Goal: Transaction & Acquisition: Register for event/course

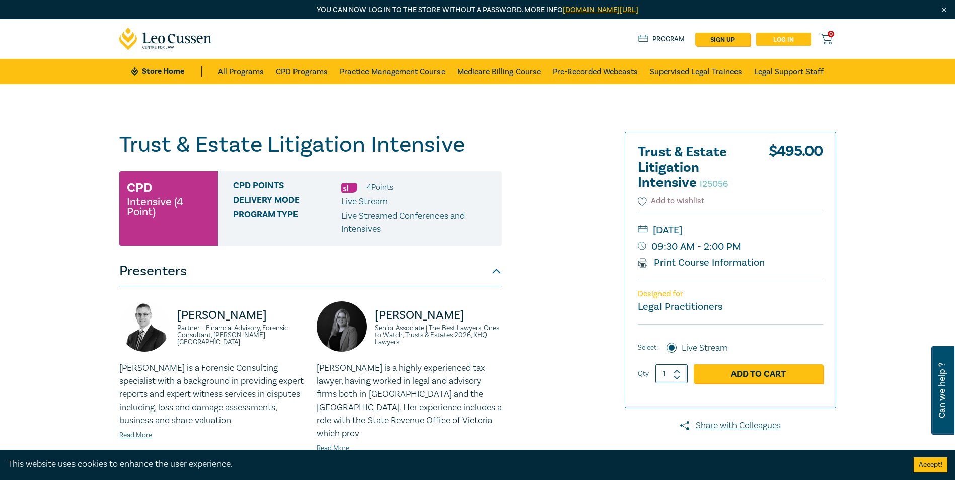
click at [773, 37] on link "Log in" at bounding box center [783, 39] width 55 height 13
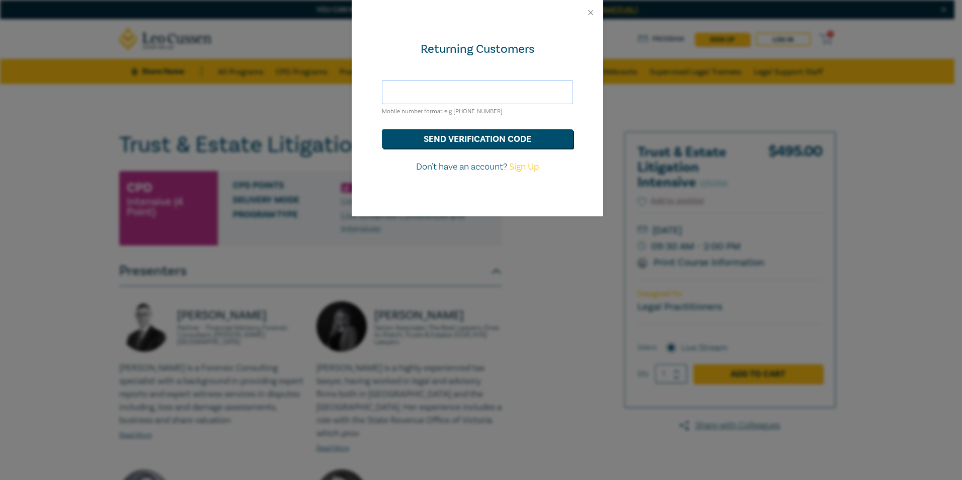
click at [440, 91] on input "text" at bounding box center [477, 92] width 191 height 24
type input "melanie@selawyers.com.au"
click at [427, 139] on button "send verification code" at bounding box center [477, 138] width 191 height 19
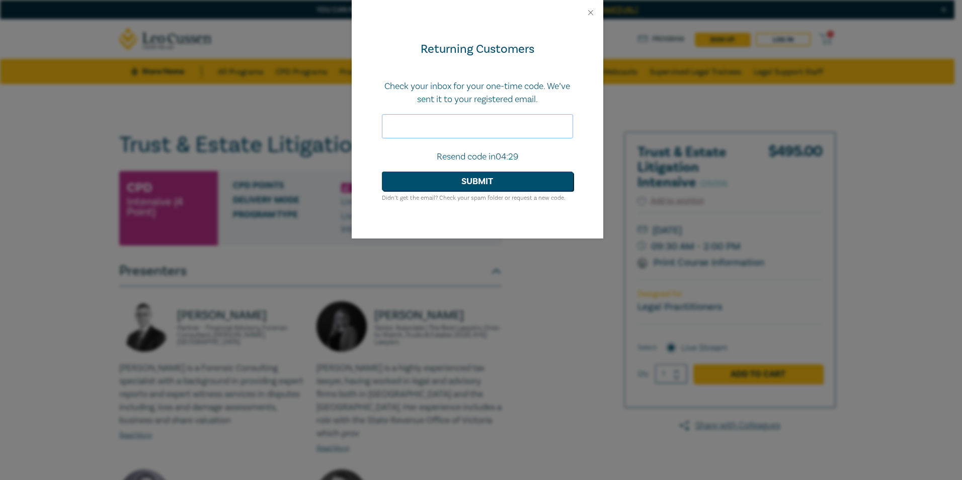
click at [403, 127] on input "text" at bounding box center [477, 126] width 191 height 24
paste input "865447"
type input "865447"
click at [462, 180] on button "Submit" at bounding box center [477, 181] width 191 height 19
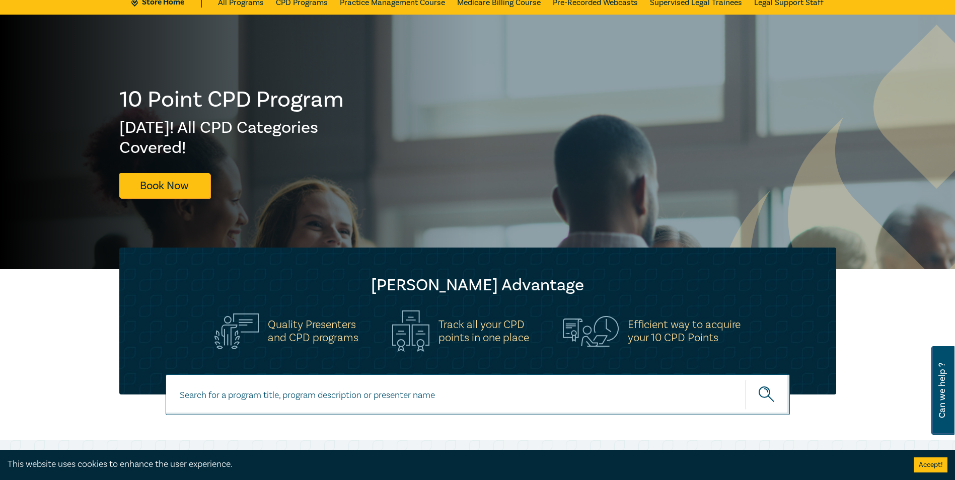
scroll to position [151, 0]
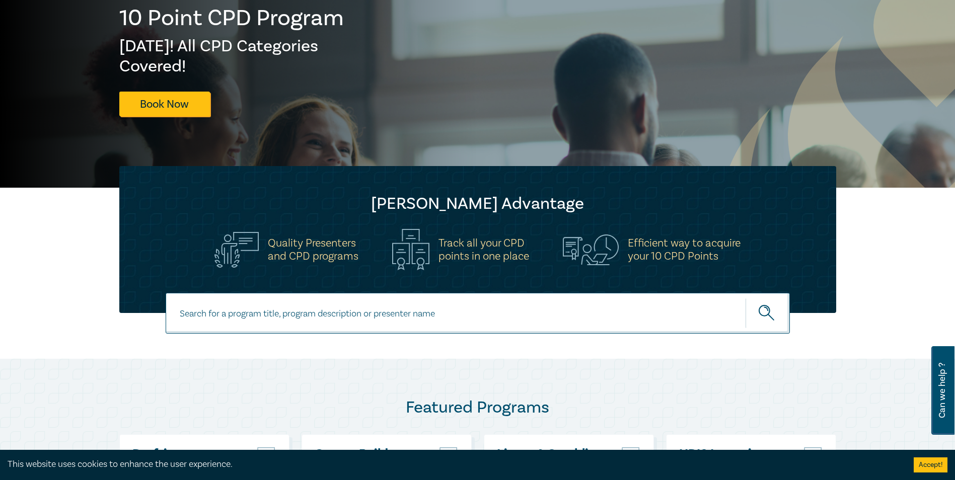
click at [486, 307] on input at bounding box center [478, 313] width 624 height 41
paste input "Trust & Estate Litigation Intensive"
type input "Trust & Estate Litigation Intensive"
click at [745, 298] on button "submit" at bounding box center [767, 313] width 44 height 31
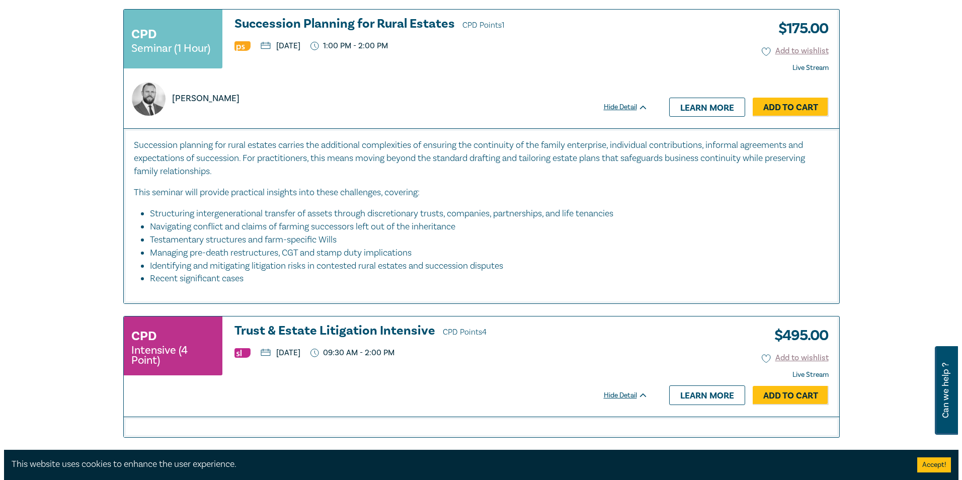
scroll to position [1661, 0]
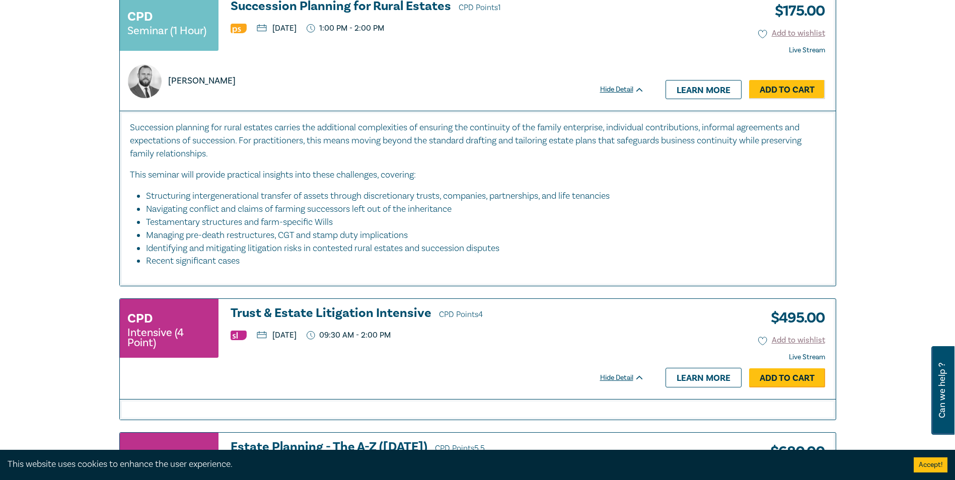
click at [773, 375] on link "Add to Cart" at bounding box center [787, 377] width 76 height 19
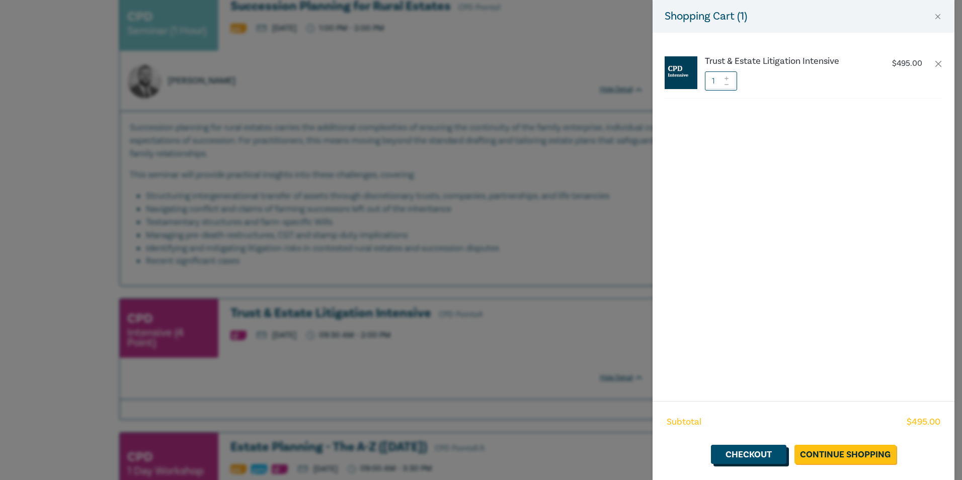
click at [765, 455] on link "Checkout" at bounding box center [749, 454] width 76 height 19
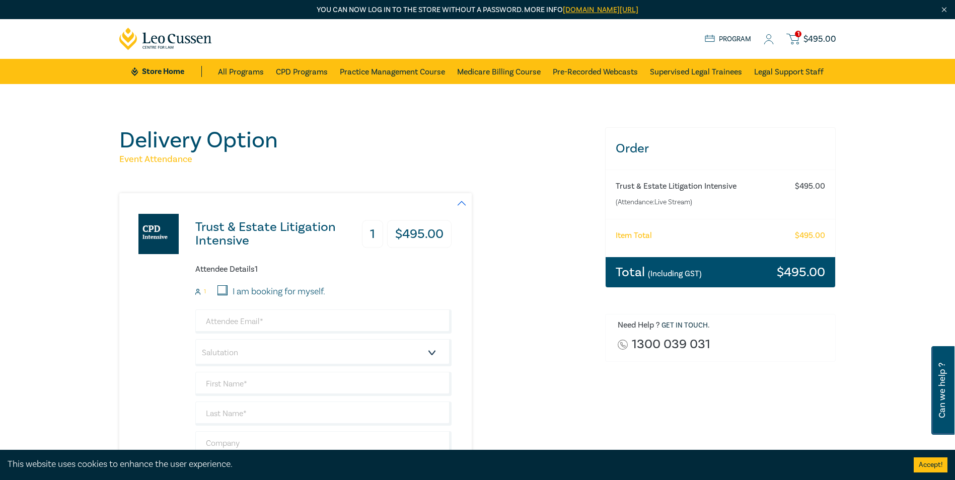
click at [227, 295] on input "I am booking for myself." at bounding box center [222, 290] width 10 height 10
checkbox input "true"
type input "melanie@selawyers.com.au"
type input "Melanie"
type input "Heffernan"
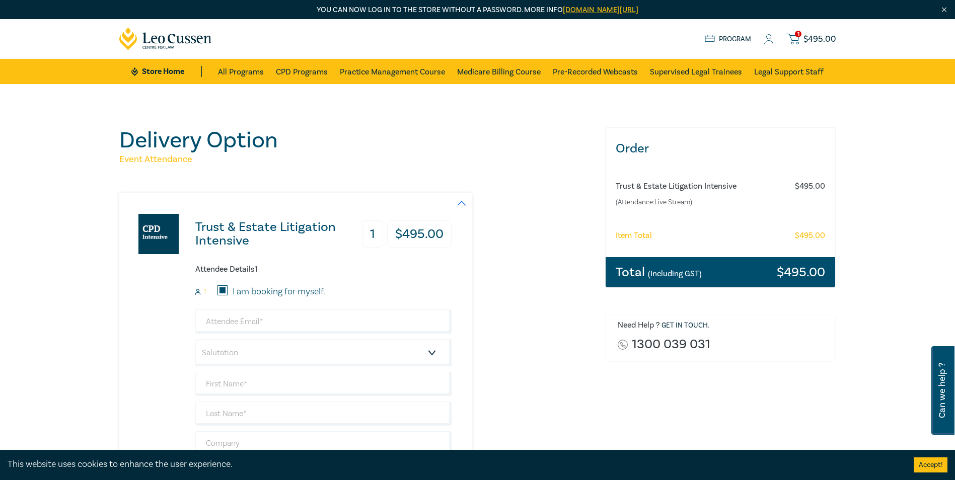
type input "0430841048"
click at [223, 351] on select "Salutation Mr. Mrs. Ms. Miss Dr. Prof. Other" at bounding box center [323, 352] width 256 height 27
select select "Ms."
click at [195, 339] on select "Salutation Mr. Mrs. Ms. Miss Dr. Prof. Other" at bounding box center [323, 352] width 256 height 27
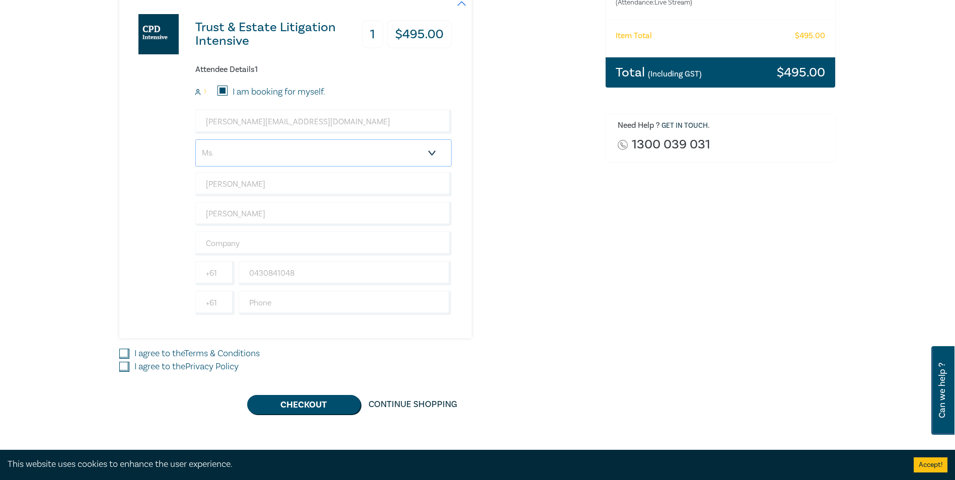
scroll to position [201, 0]
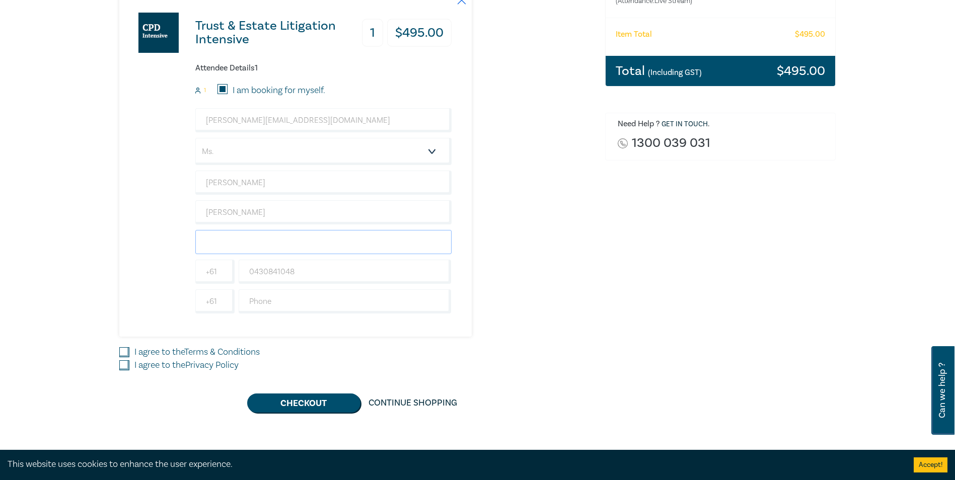
click at [250, 241] on input "text" at bounding box center [323, 242] width 256 height 24
type input "South East Lawyers"
click at [530, 245] on div "Trust & Estate Litigation Intensive 1 $ 495.00 Attendee Details 1 1 I am bookin…" at bounding box center [356, 164] width 474 height 345
click at [268, 292] on input "text" at bounding box center [345, 301] width 213 height 24
type input "0397235300"
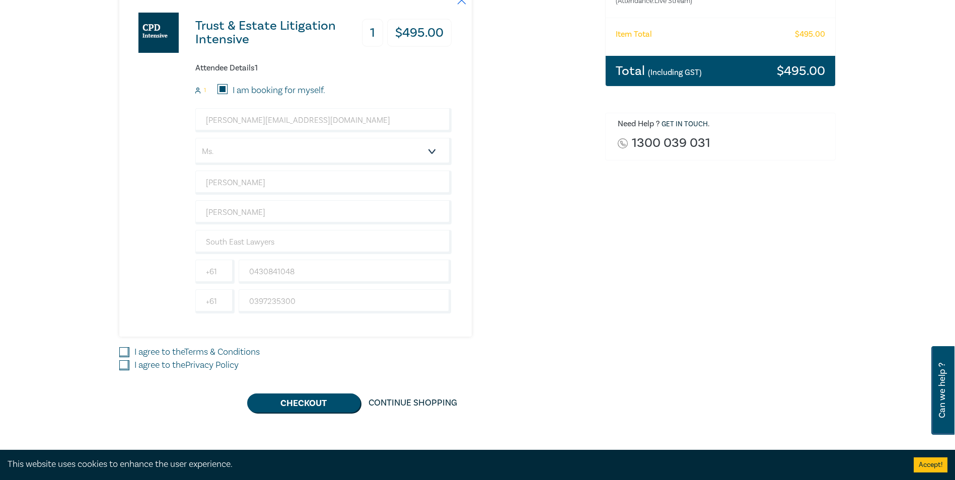
drag, startPoint x: 129, startPoint y: 352, endPoint x: 127, endPoint y: 360, distance: 8.7
click at [127, 352] on input "I agree to the Terms & Conditions" at bounding box center [124, 352] width 10 height 10
checkbox input "true"
click at [127, 365] on input "I agree to the Privacy Policy" at bounding box center [124, 365] width 10 height 10
checkbox input "true"
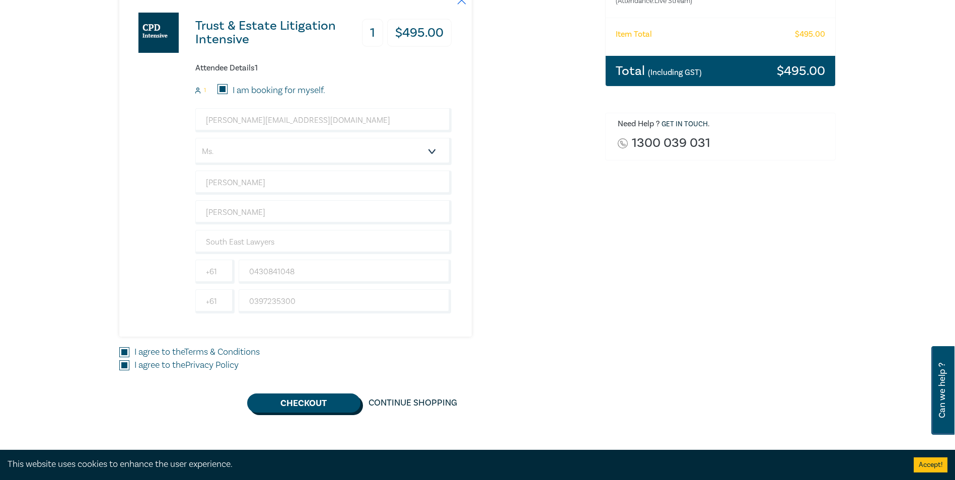
click at [297, 399] on button "Checkout" at bounding box center [303, 403] width 113 height 19
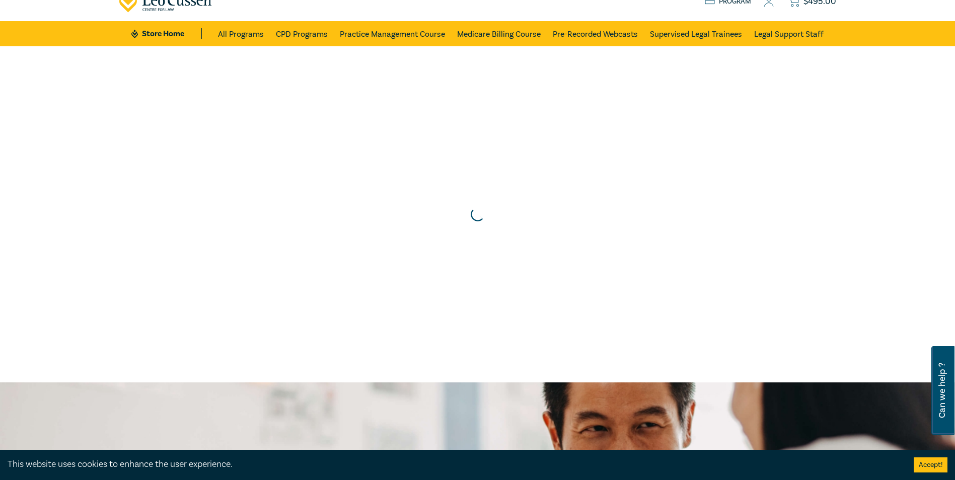
scroll to position [0, 0]
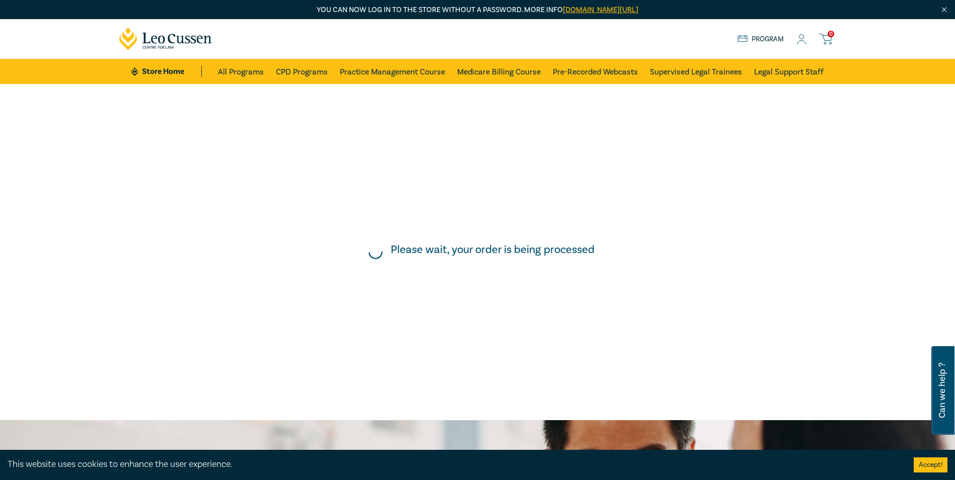
drag, startPoint x: 0, startPoint y: 0, endPoint x: 633, endPoint y: 234, distance: 674.6
click at [633, 234] on div "Please wait, your order is being processed" at bounding box center [477, 252] width 965 height 346
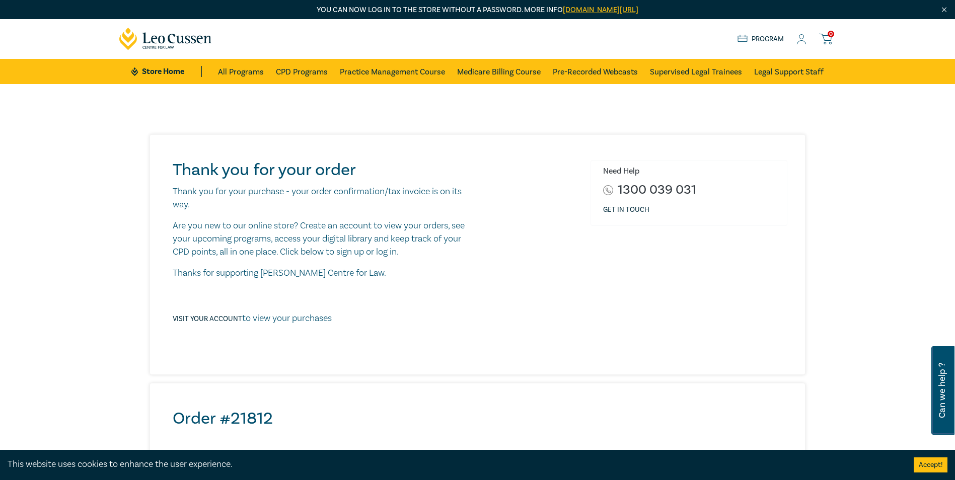
click at [794, 40] on div "Store Home About us Program 0" at bounding box center [786, 39] width 99 height 13
click at [800, 44] on icon at bounding box center [801, 39] width 10 height 11
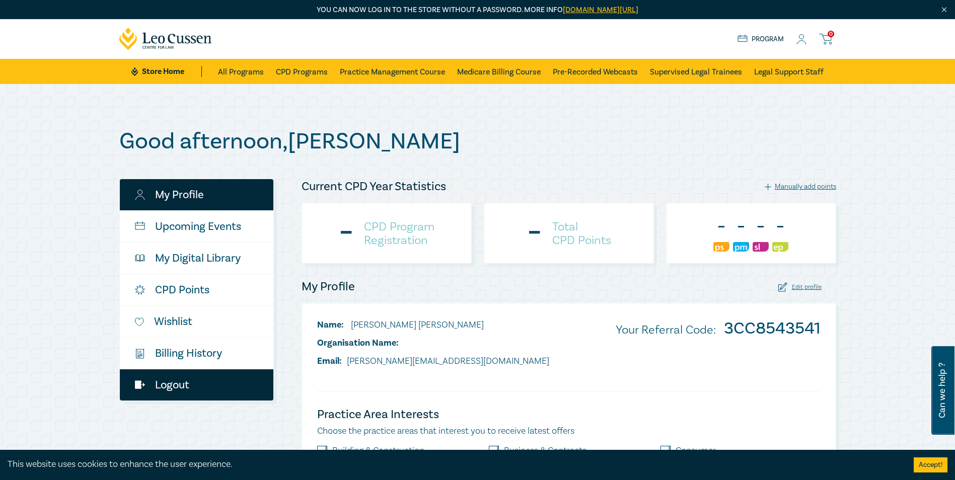
click at [161, 388] on link "Logout" at bounding box center [197, 384] width 154 height 31
